Goal: Task Accomplishment & Management: Manage account settings

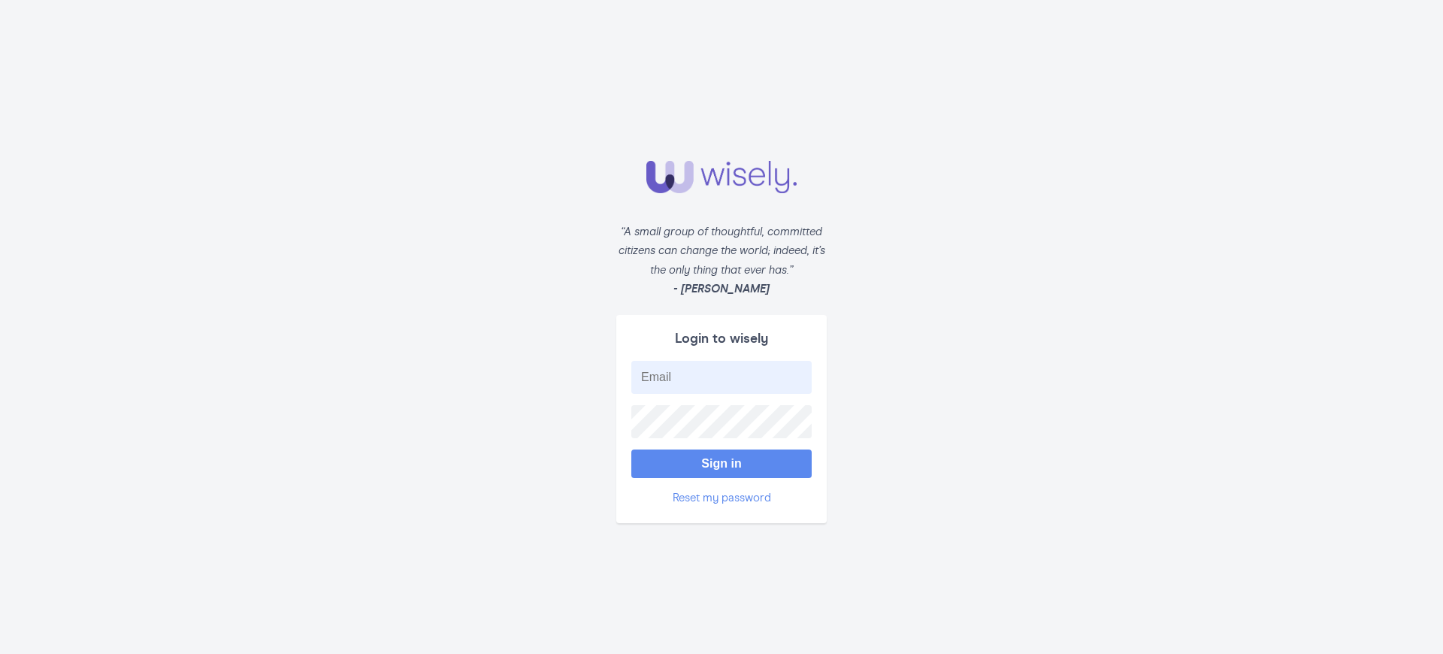
click at [722, 463] on button "Sign in" at bounding box center [721, 463] width 180 height 29
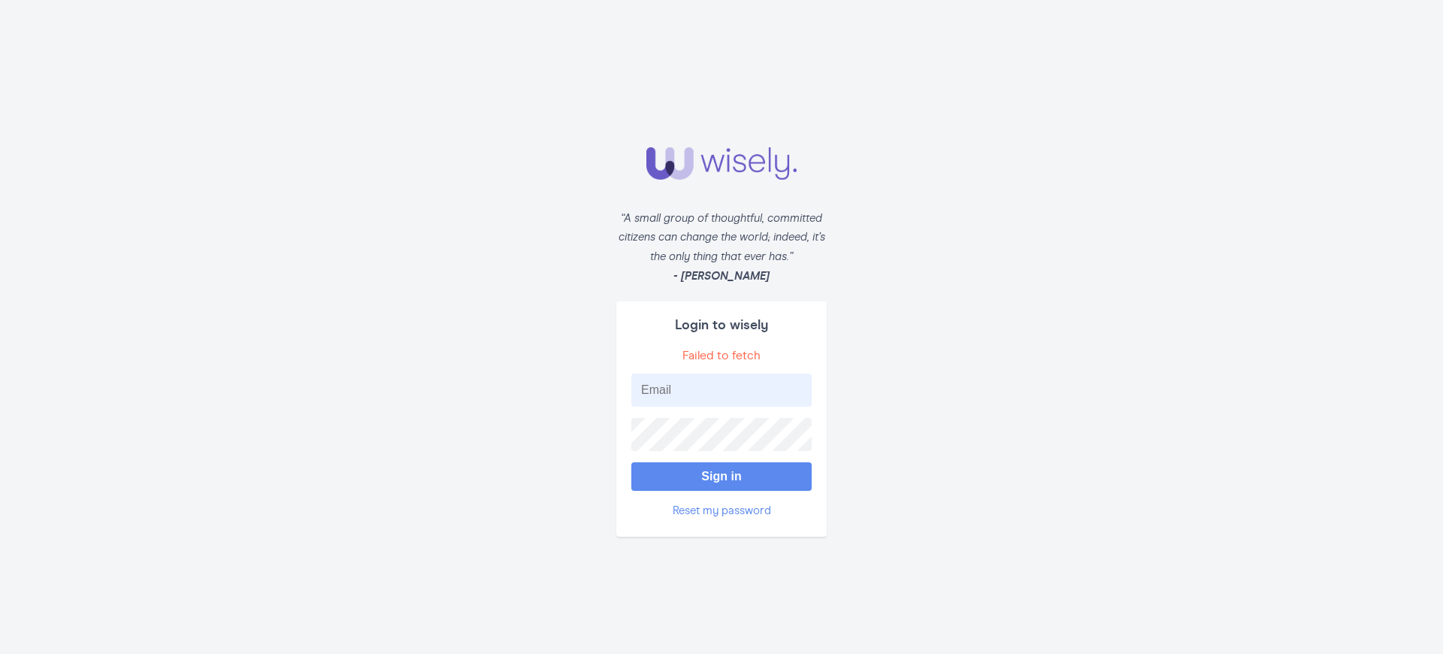
click at [722, 476] on button "Sign in" at bounding box center [721, 476] width 180 height 29
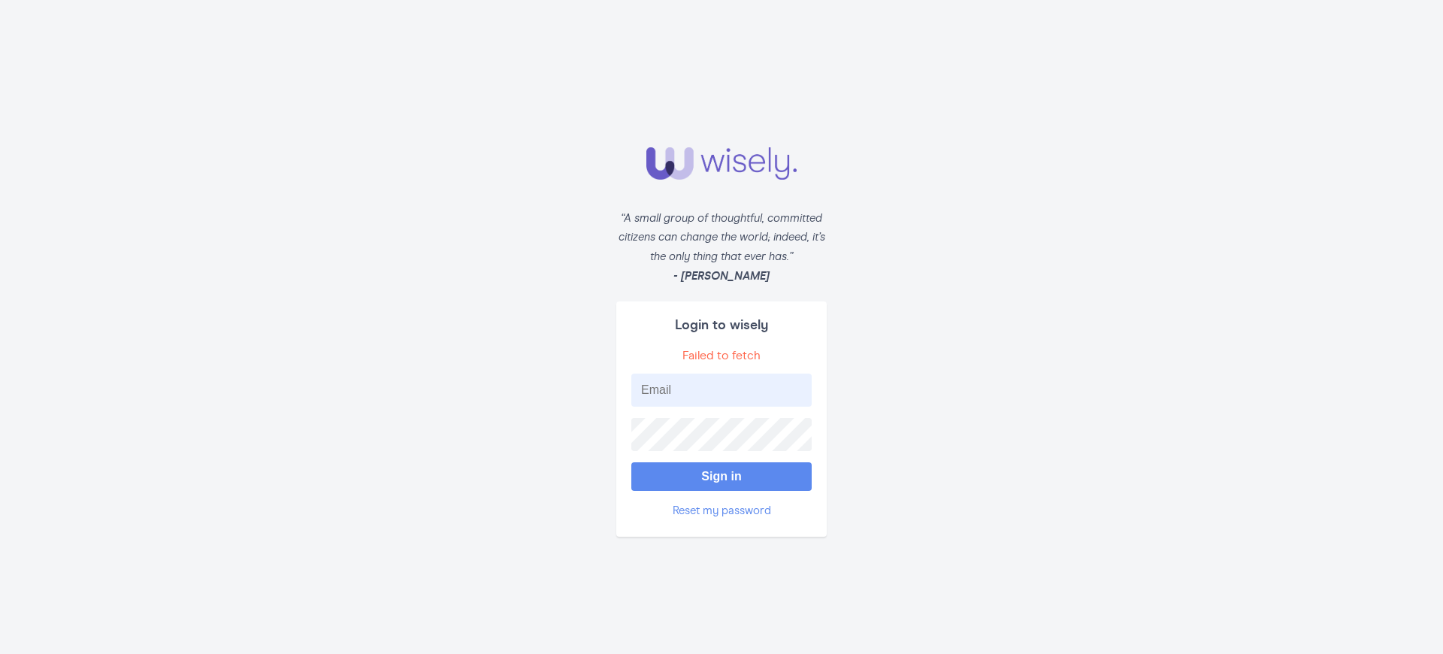
click at [722, 476] on button "Sign in" at bounding box center [721, 476] width 180 height 29
